Goal: Task Accomplishment & Management: Manage account settings

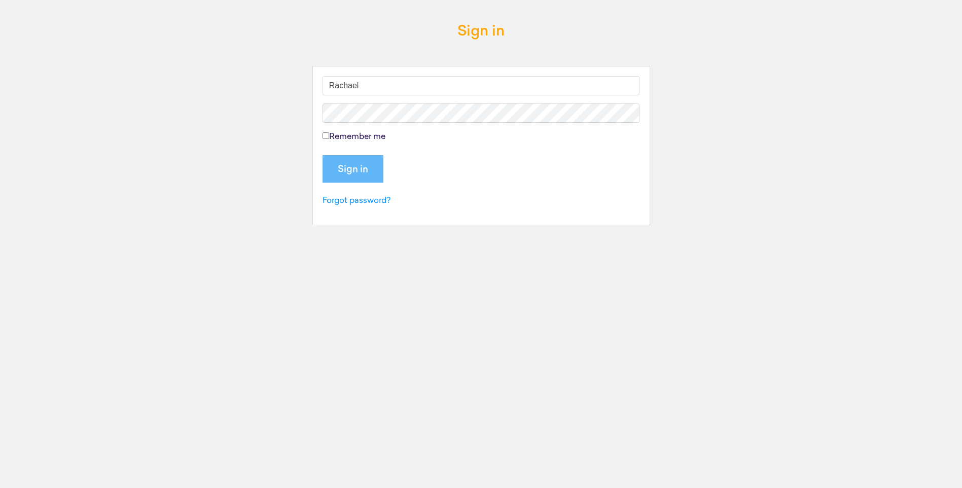
type input "Rachael"
click at [355, 166] on input "Sign in" at bounding box center [353, 168] width 61 height 27
